Goal: Information Seeking & Learning: Check status

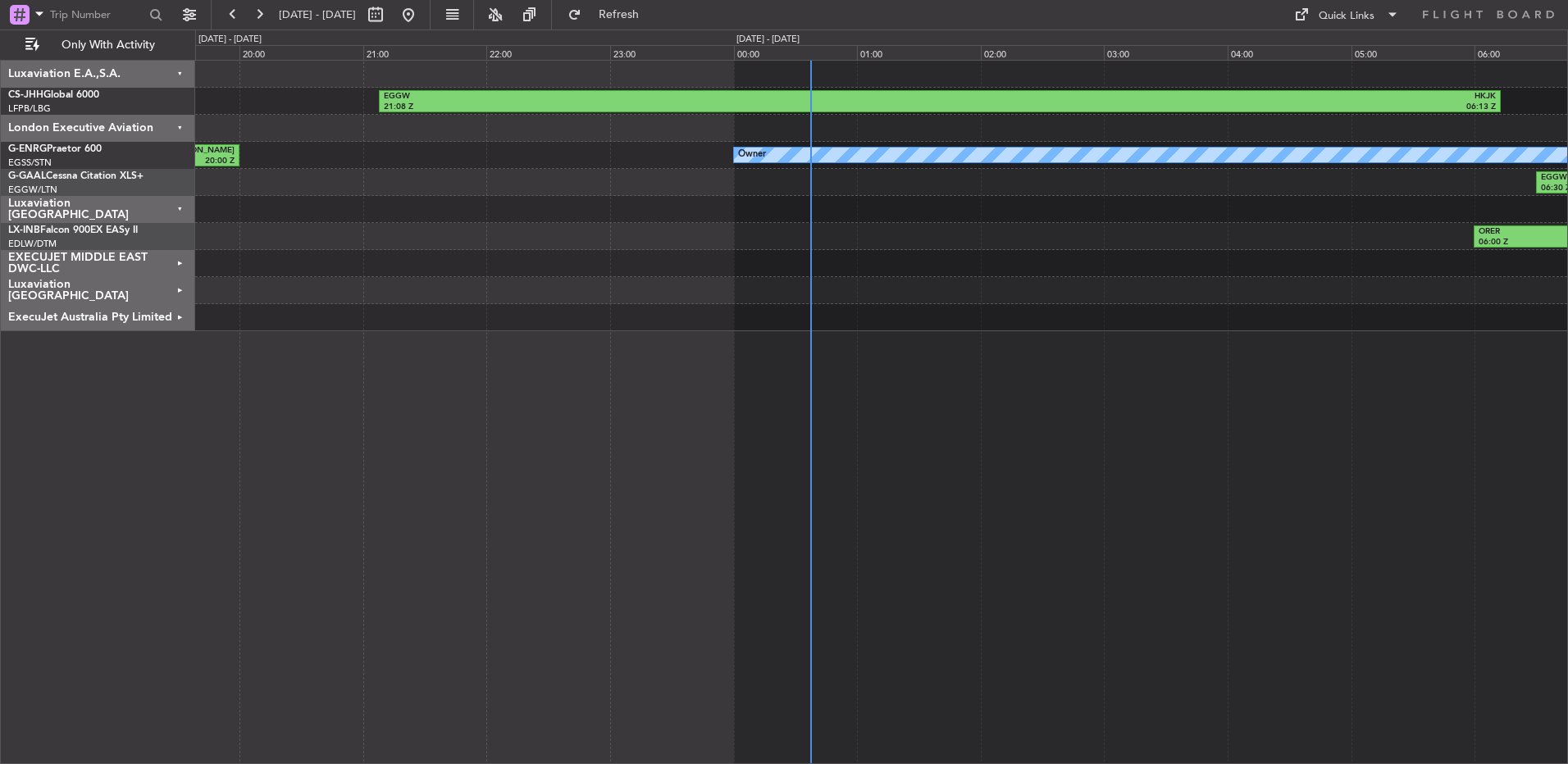
click at [1184, 87] on div at bounding box center [881, 73] width 1372 height 27
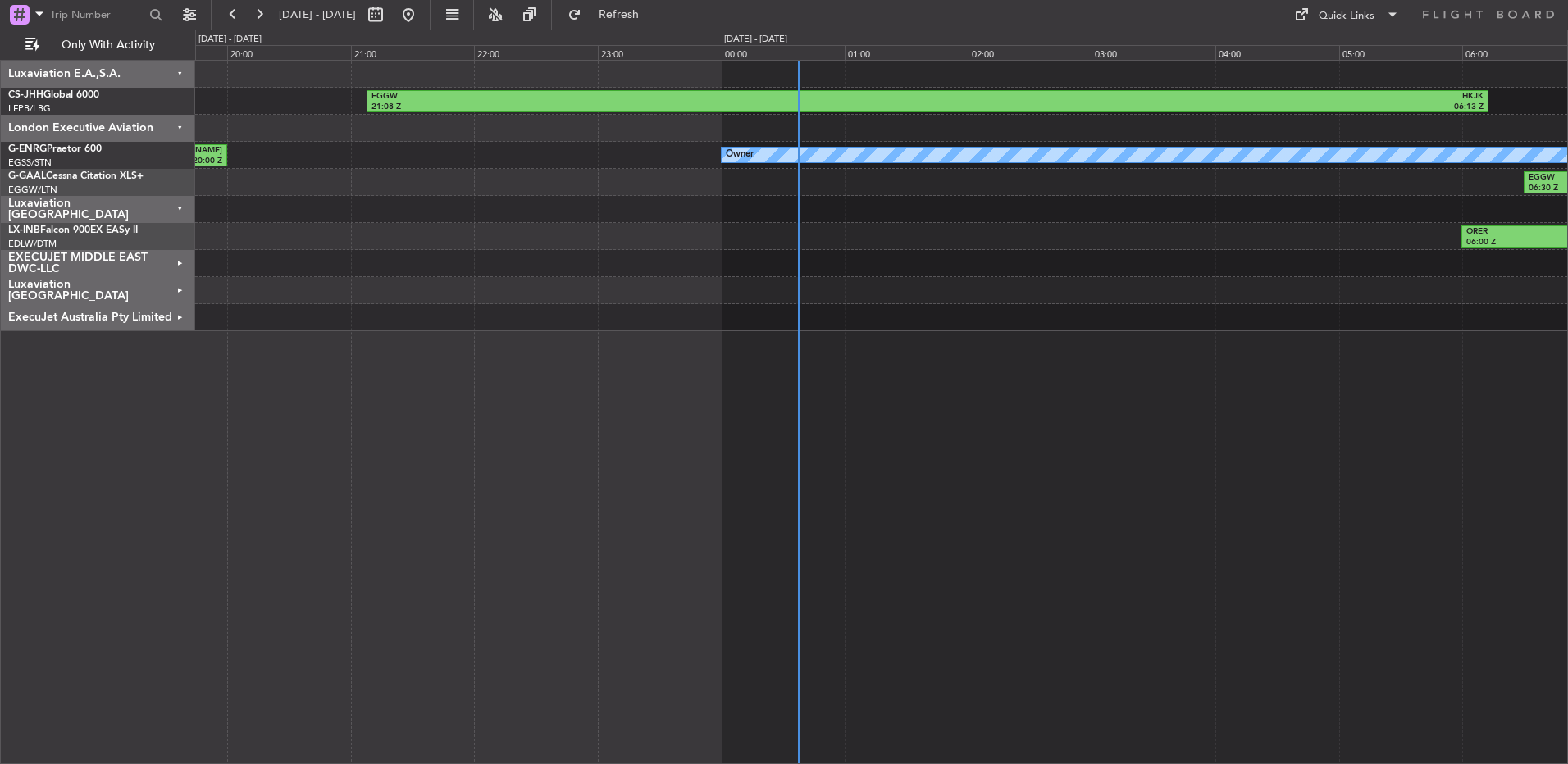
click at [934, 291] on div at bounding box center [881, 291] width 1372 height 27
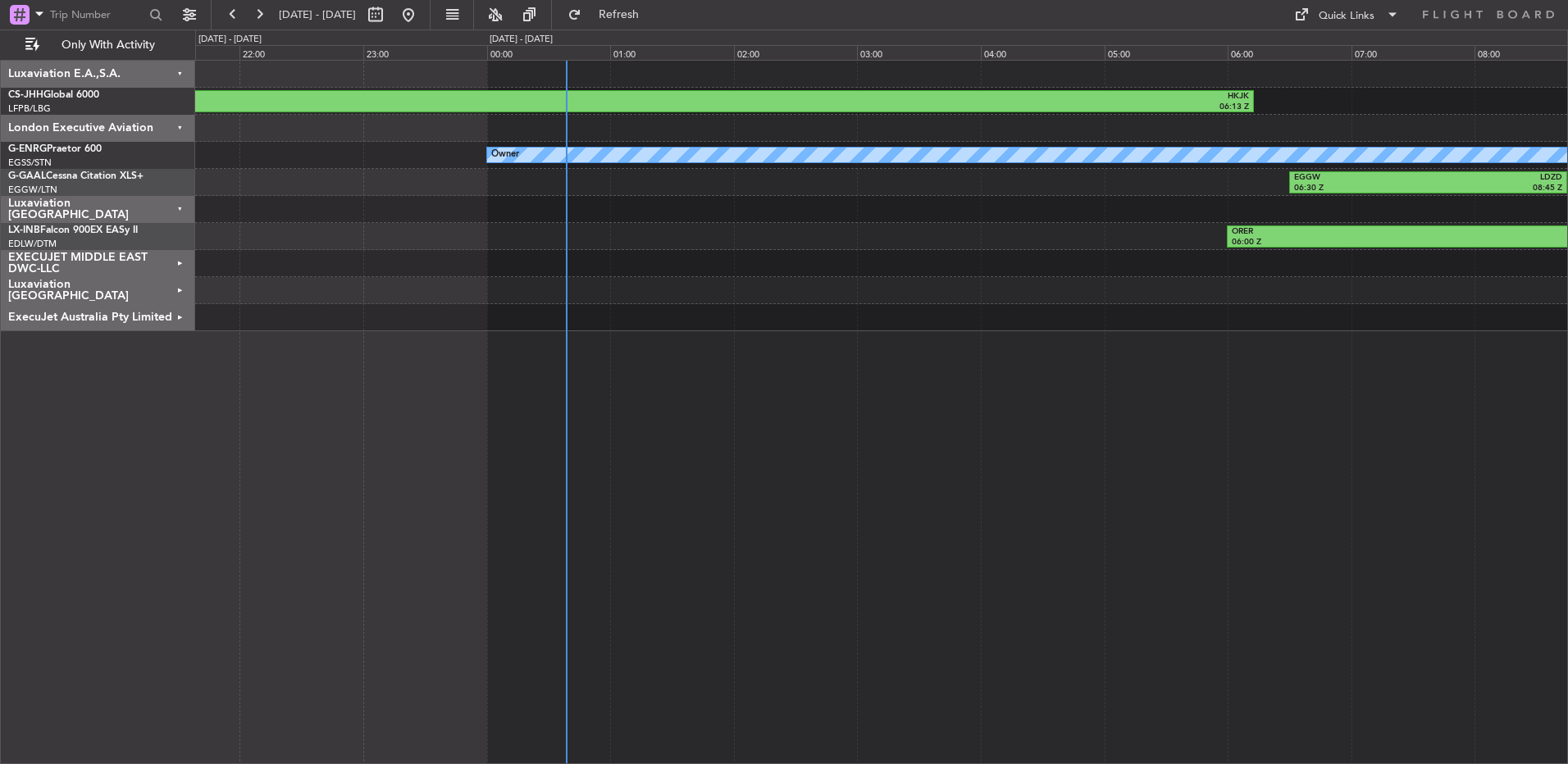
click at [750, 616] on div "EGGW 21:08 Z HKJK 06:13 Z LFPB 18:31 Z EGGW 19:34 Z Owner EGLF 17:55 Z [PERSON_…" at bounding box center [881, 412] width 1373 height 704
